Goal: Information Seeking & Learning: Understand process/instructions

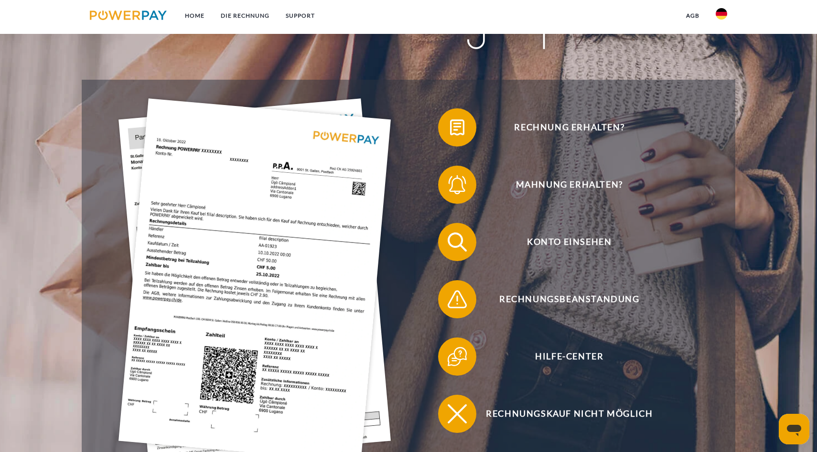
scroll to position [184, 0]
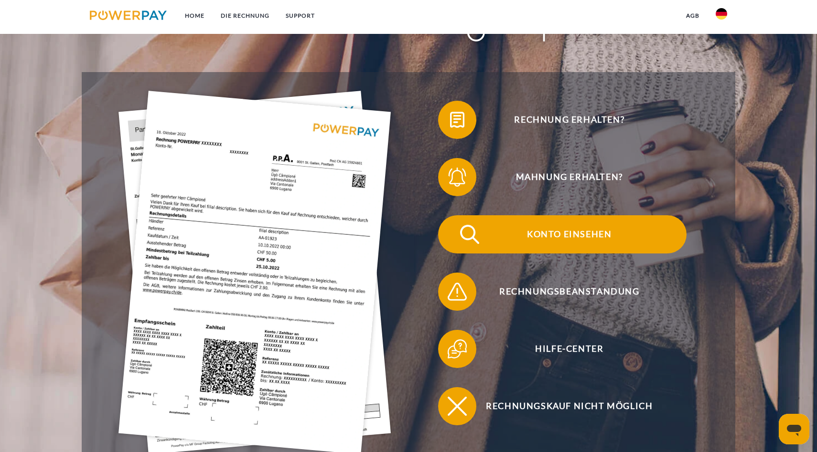
click at [555, 240] on span "Konto einsehen" at bounding box center [569, 234] width 234 height 38
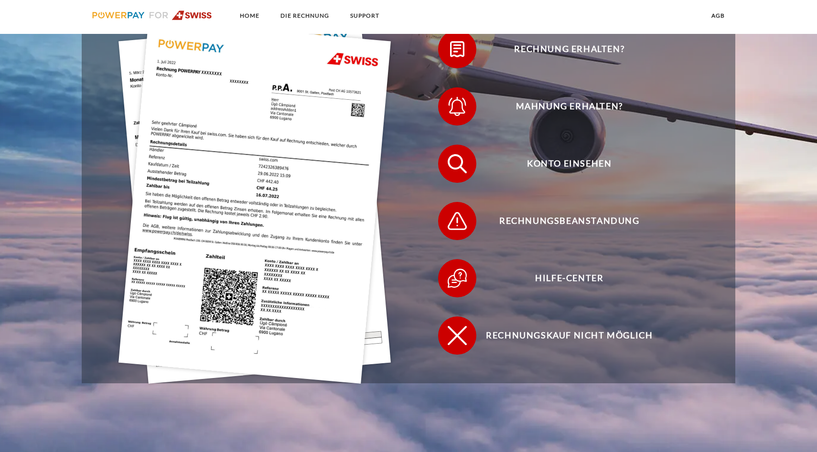
scroll to position [334, 0]
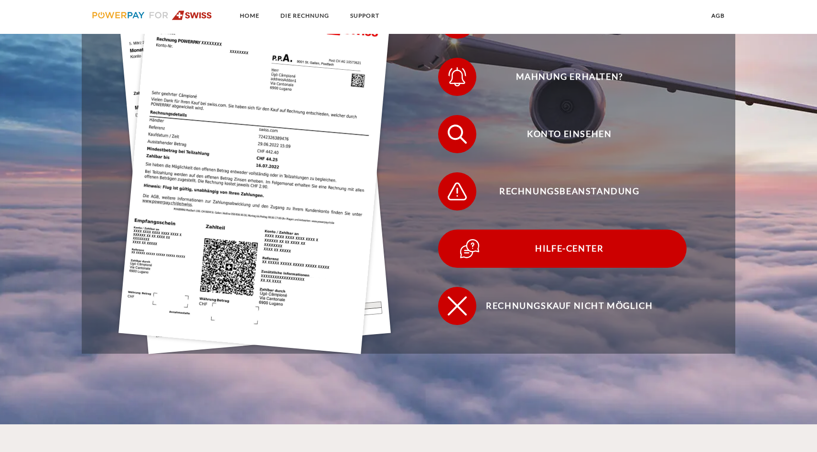
click at [569, 255] on span "Hilfe-Center" at bounding box center [569, 249] width 234 height 38
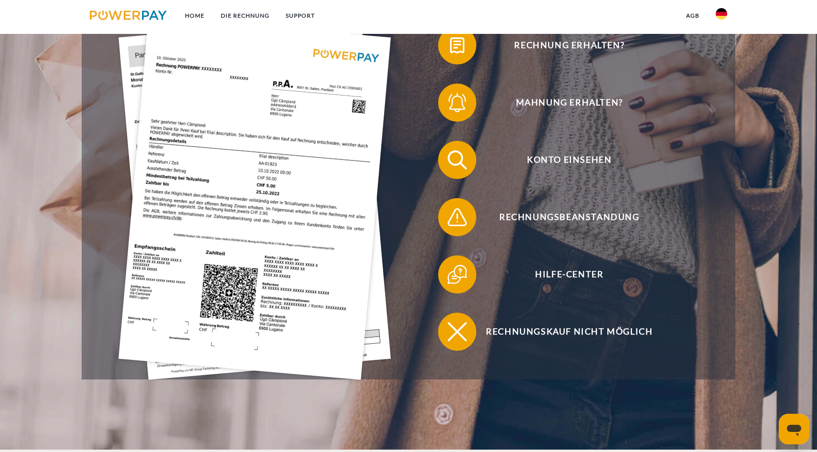
scroll to position [259, 0]
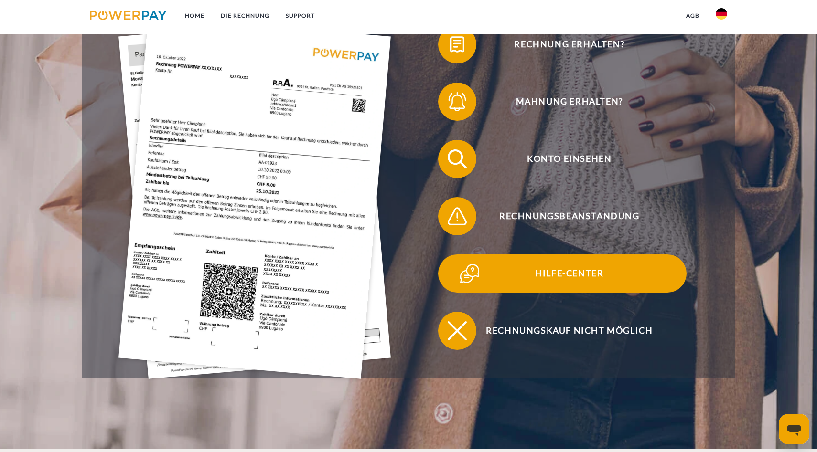
click at [607, 281] on span "Hilfe-Center" at bounding box center [569, 274] width 234 height 38
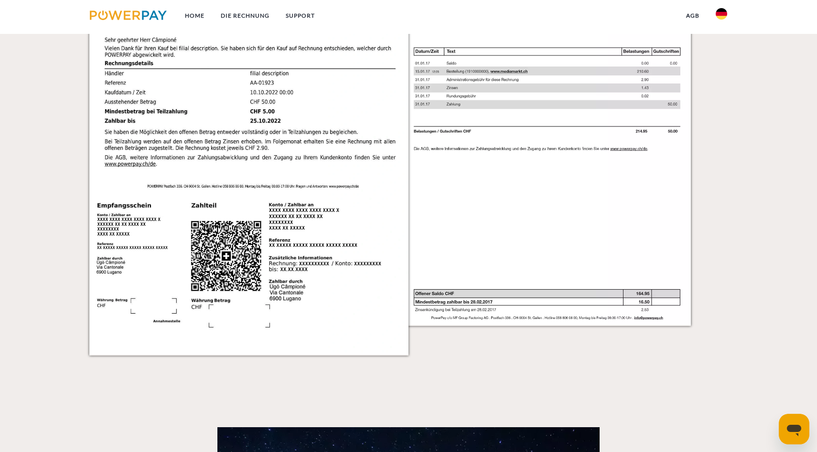
scroll to position [1817, 0]
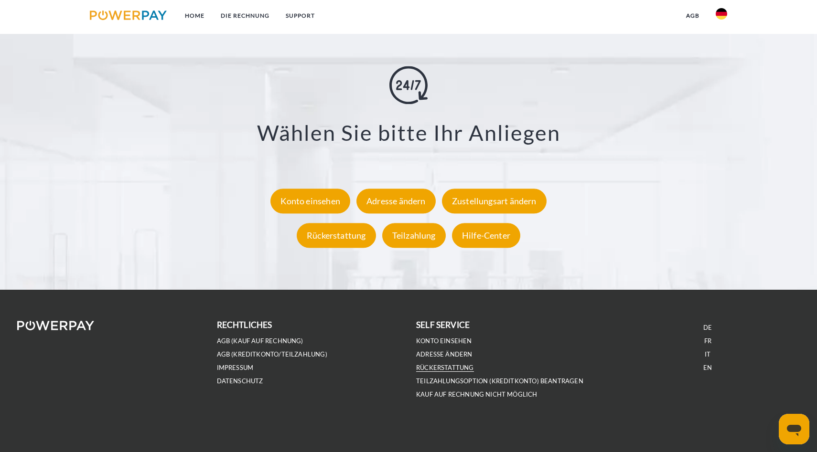
click at [453, 368] on link "Rückerstattung" at bounding box center [445, 368] width 58 height 8
